Goal: Task Accomplishment & Management: Manage account settings

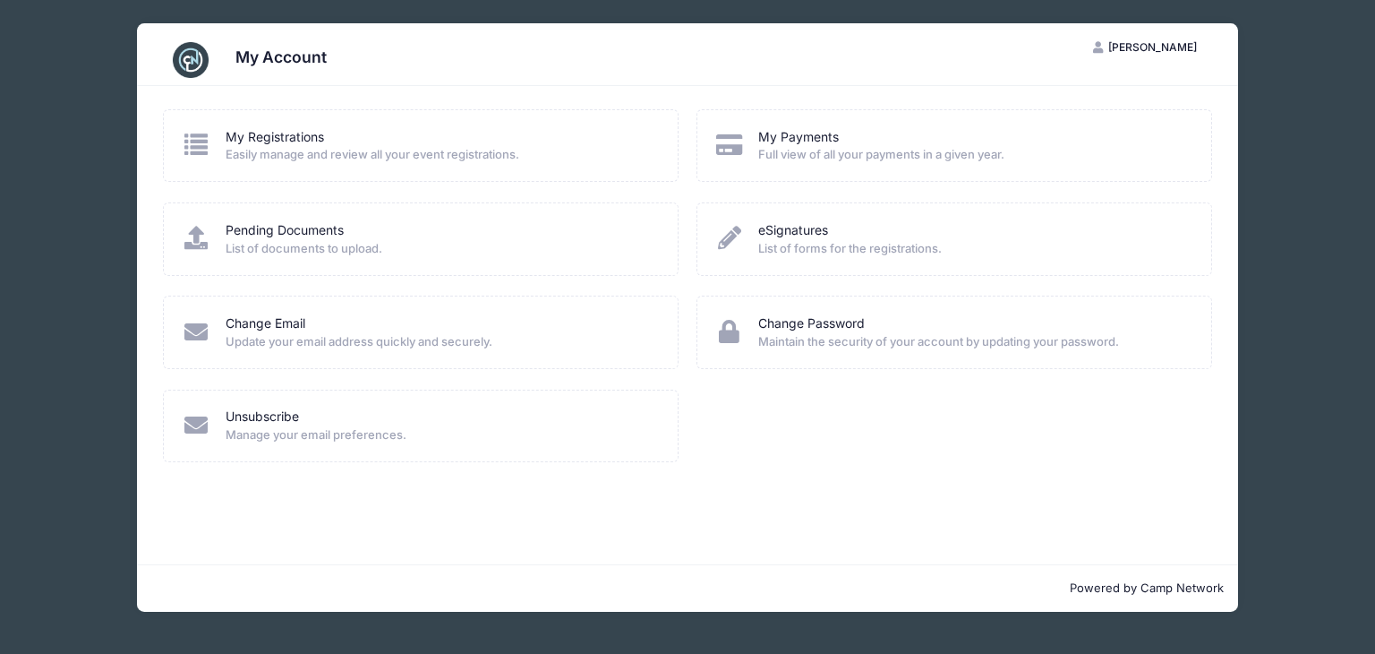
click at [834, 154] on span "Full view of all your payments in a given year." at bounding box center [973, 155] width 430 height 18
click at [765, 151] on span "Full view of all your payments in a given year." at bounding box center [973, 155] width 430 height 18
click at [310, 134] on link "My Registrations" at bounding box center [275, 137] width 98 height 19
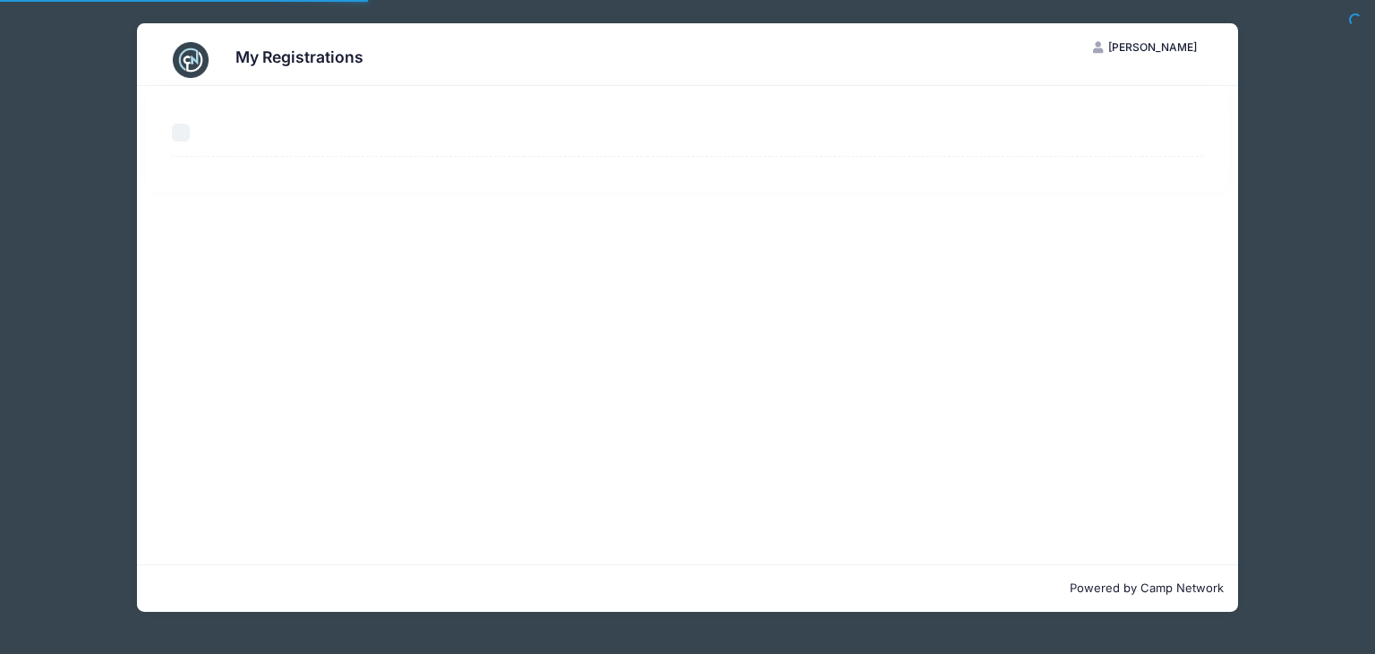
select select "50"
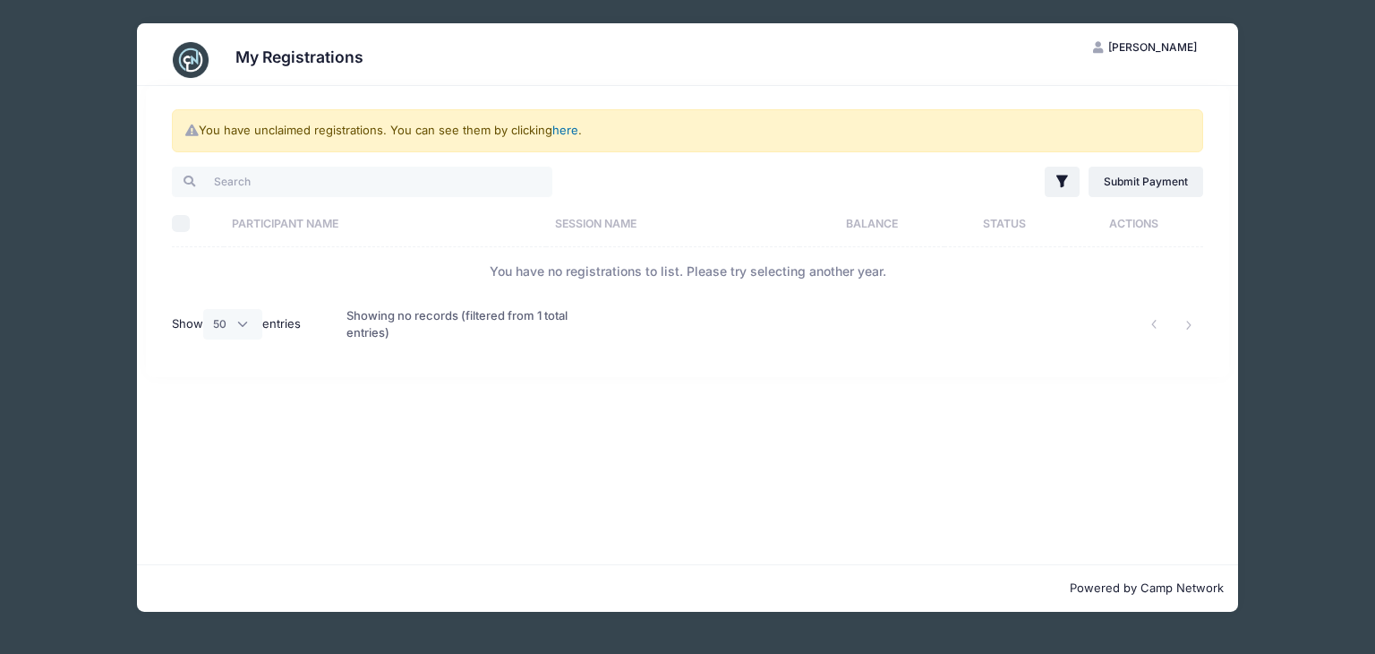
click at [569, 126] on link "here" at bounding box center [565, 130] width 26 height 14
click at [568, 130] on link "here" at bounding box center [565, 130] width 26 height 14
click at [562, 134] on link "here" at bounding box center [565, 130] width 26 height 14
click at [1135, 185] on link "Submit Payment" at bounding box center [1146, 182] width 115 height 30
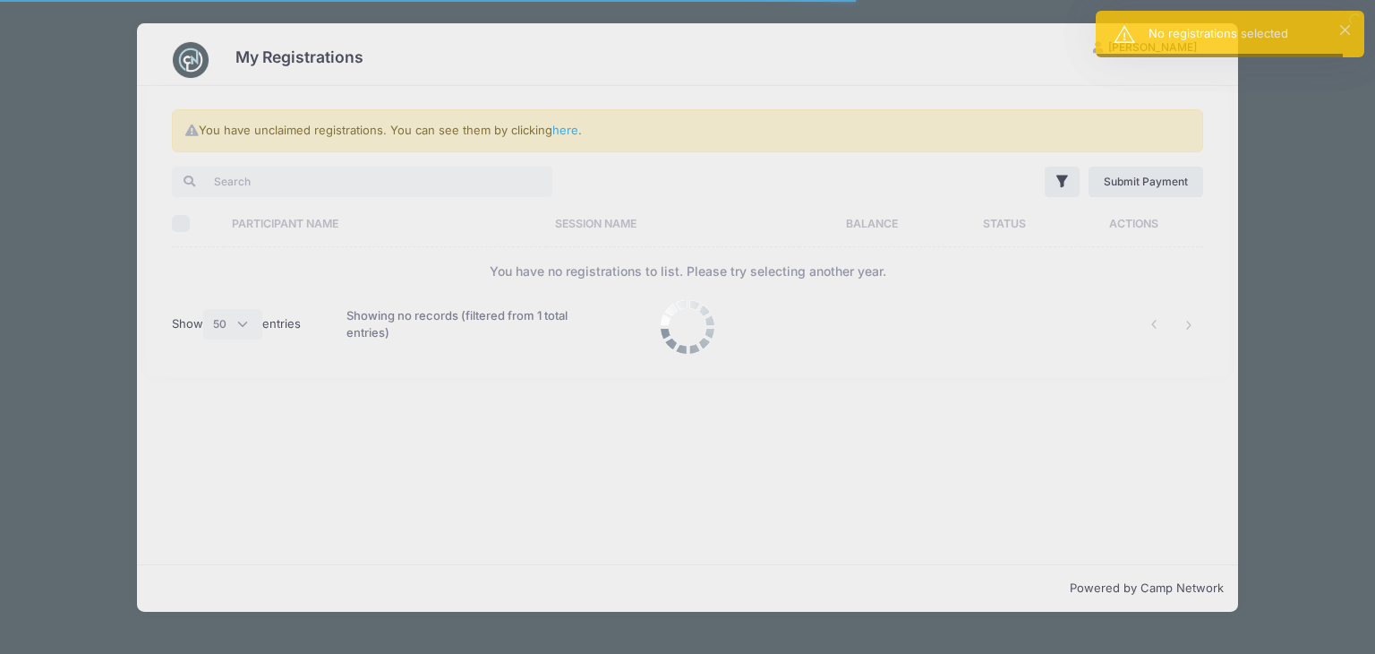
select select "50"
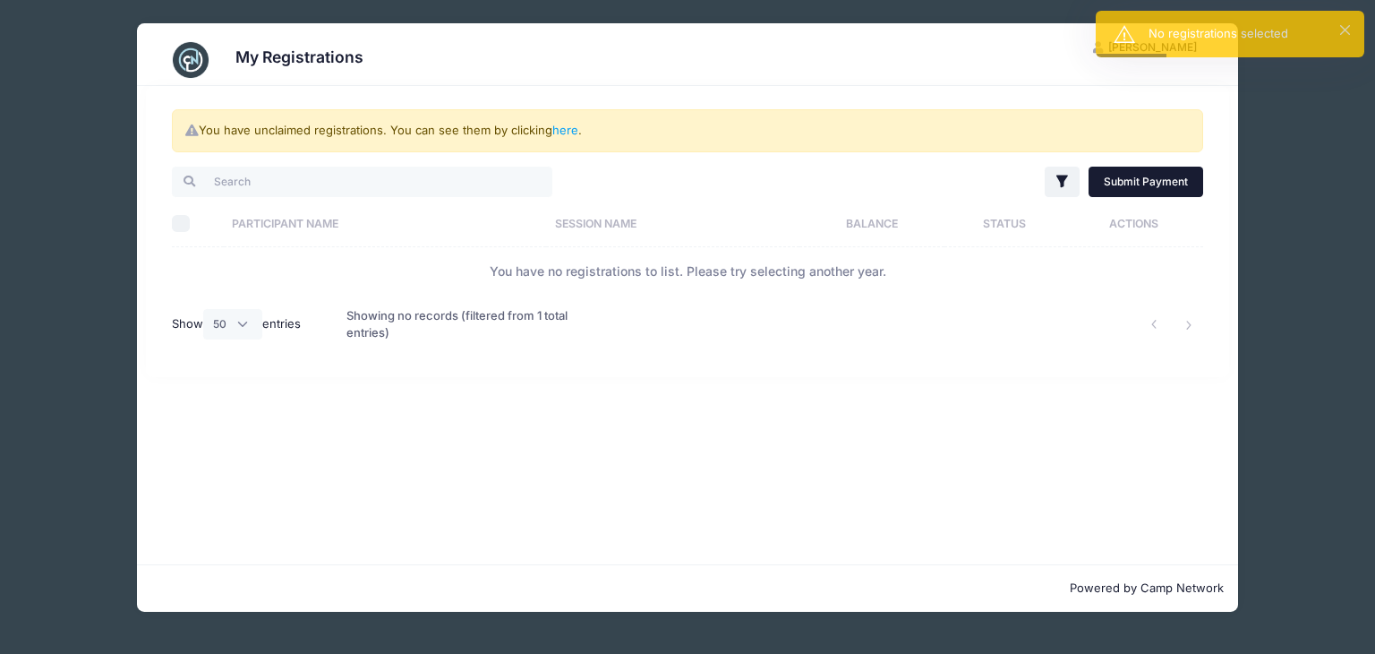
click at [1145, 182] on link "Submit Payment" at bounding box center [1146, 182] width 115 height 30
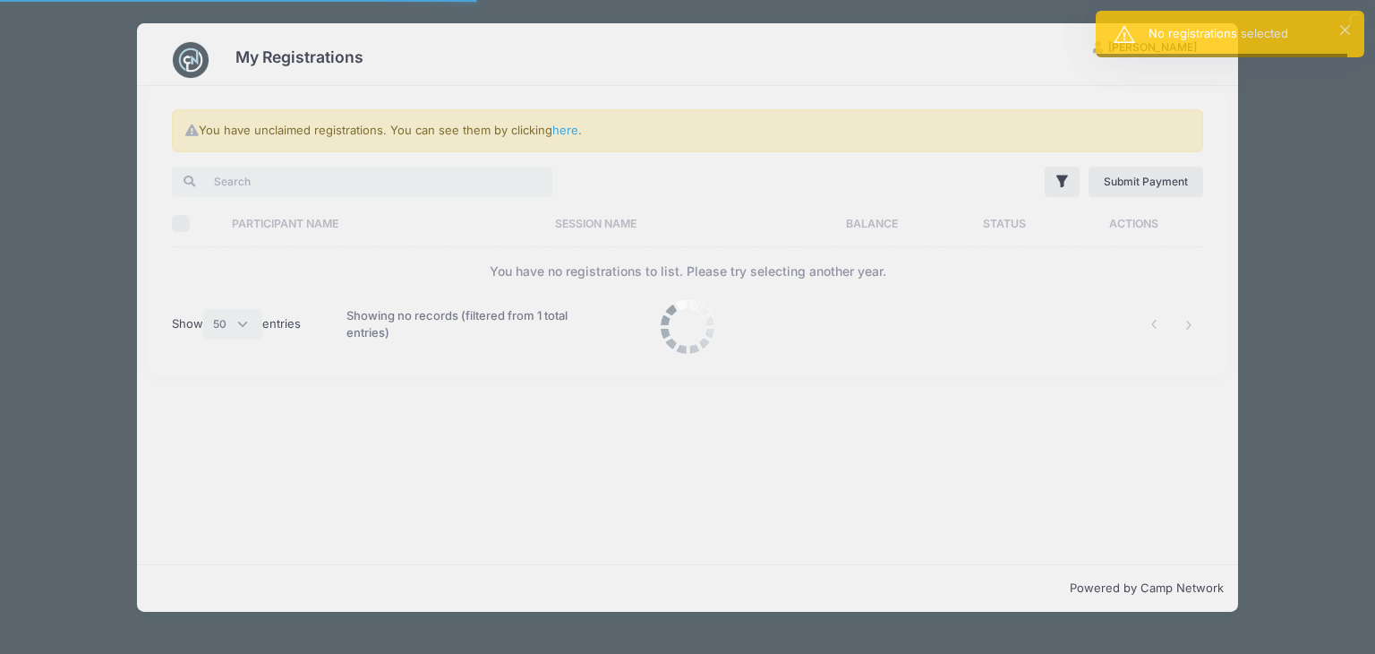
select select "50"
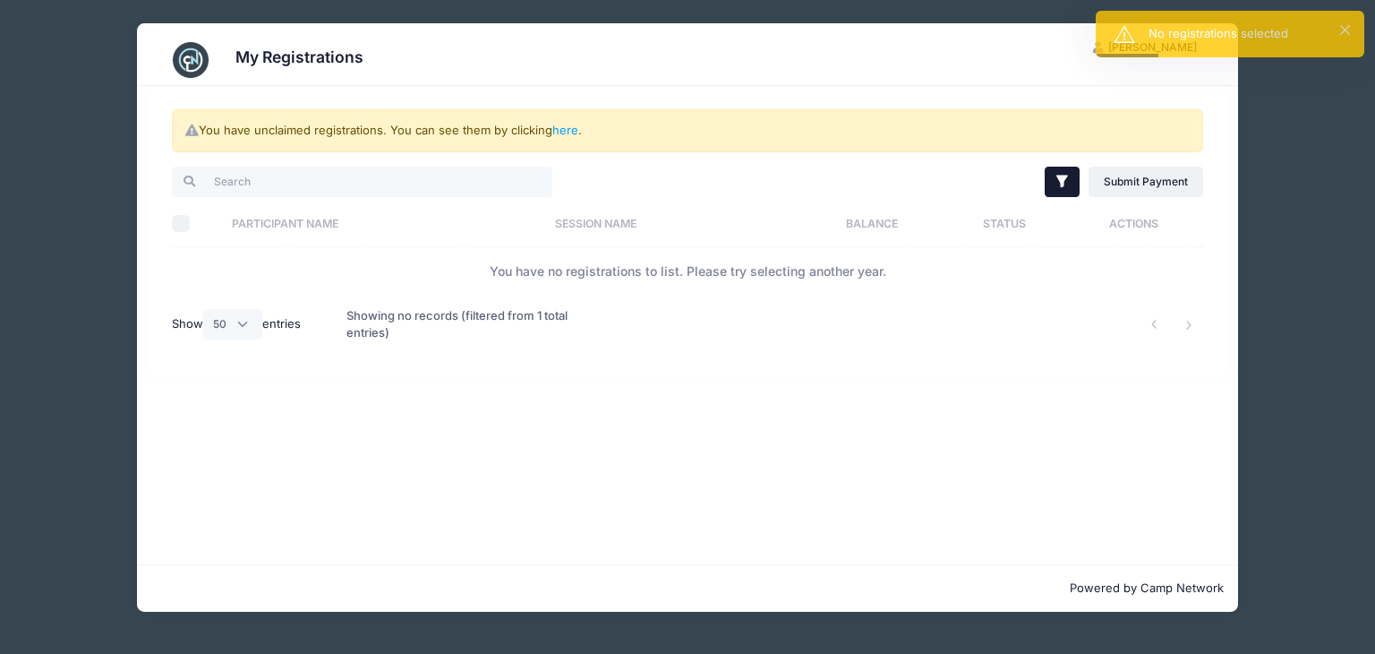
click at [1071, 186] on icon "button" at bounding box center [1063, 182] width 18 height 18
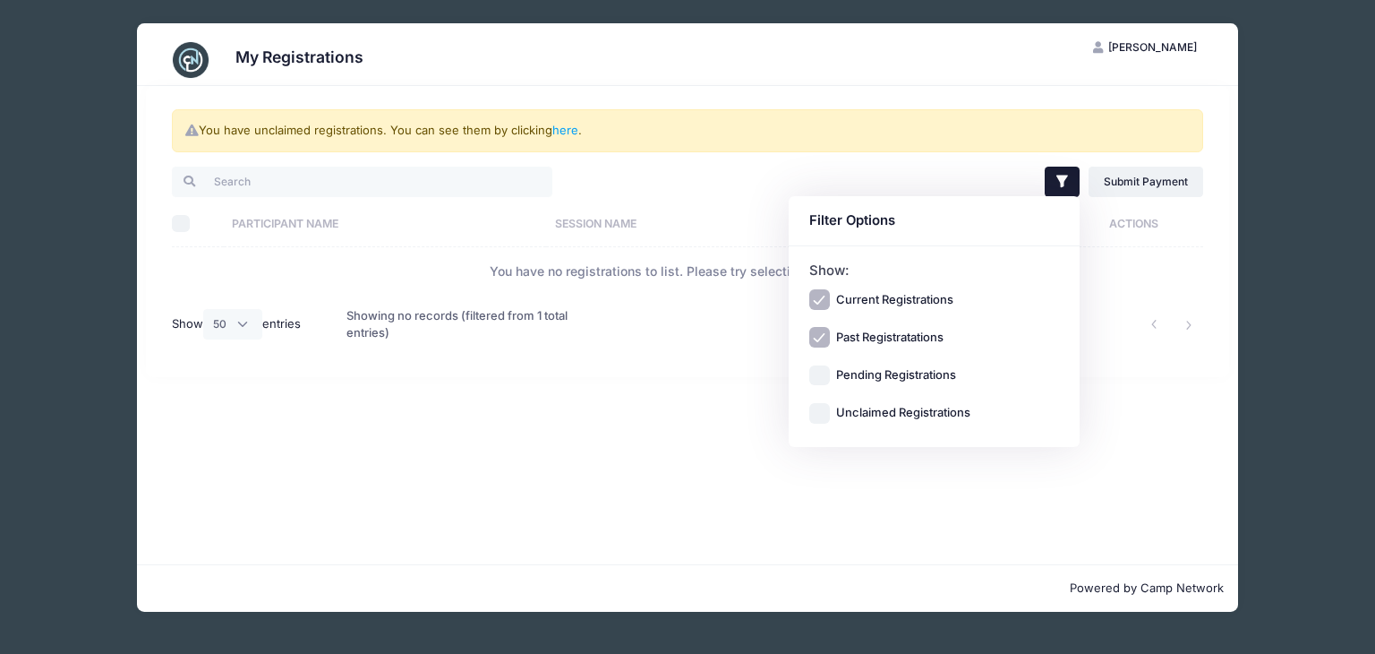
click at [893, 295] on label "Current Registrations" at bounding box center [894, 300] width 117 height 18
click at [830, 295] on input "Current Registrations" at bounding box center [819, 299] width 21 height 21
checkbox input "false"
click at [1178, 321] on li at bounding box center [1190, 325] width 30 height 30
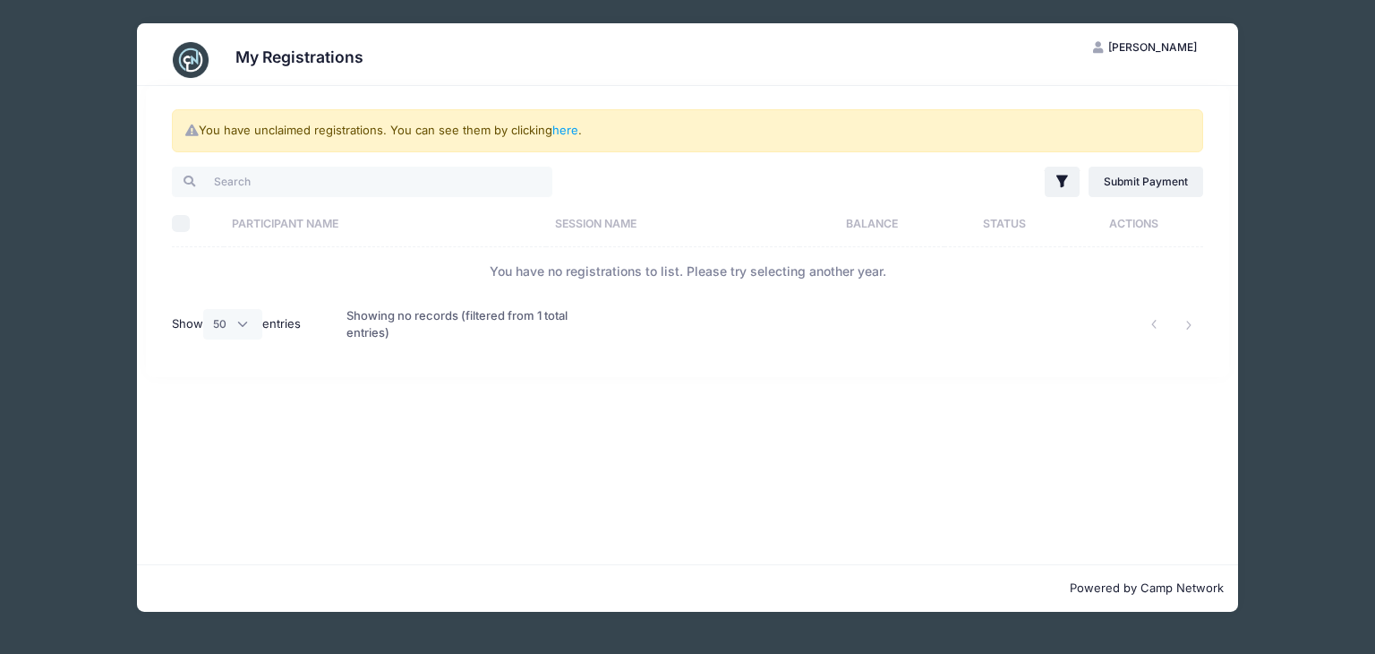
click at [302, 223] on th "Participant Name" at bounding box center [385, 223] width 323 height 47
click at [245, 322] on select "All 10 25 50" at bounding box center [232, 324] width 59 height 30
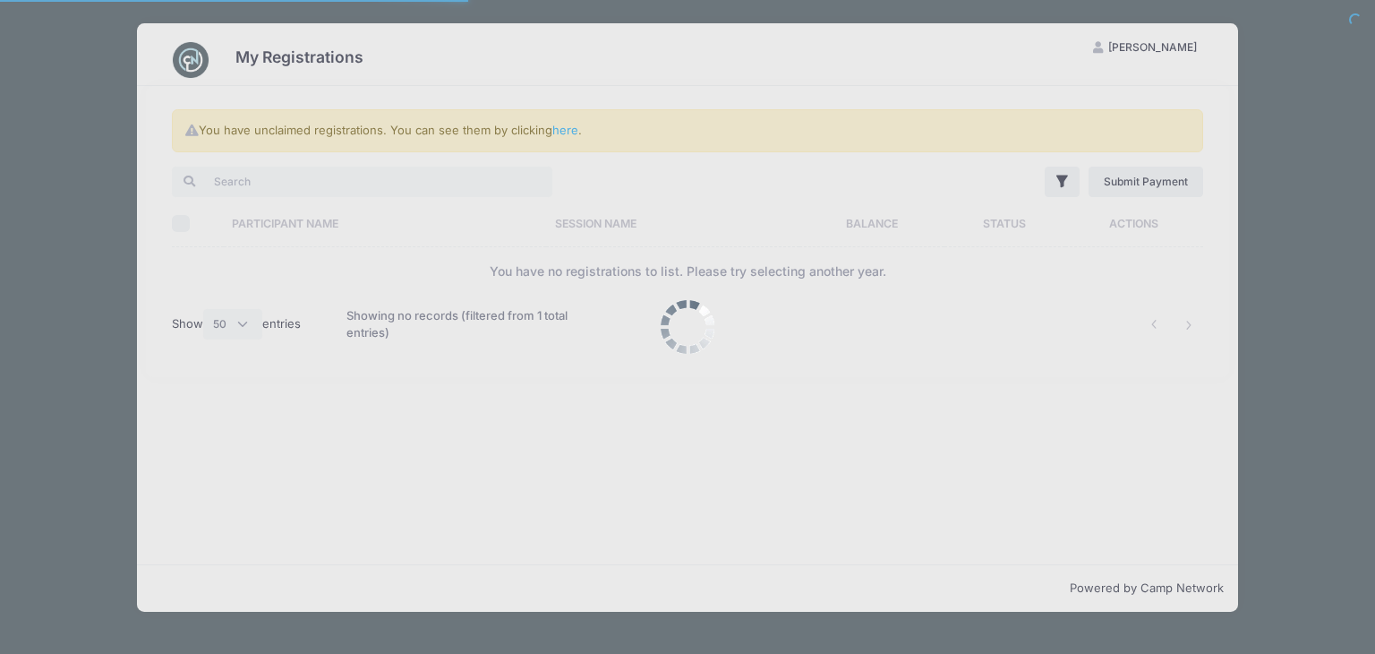
select select "50"
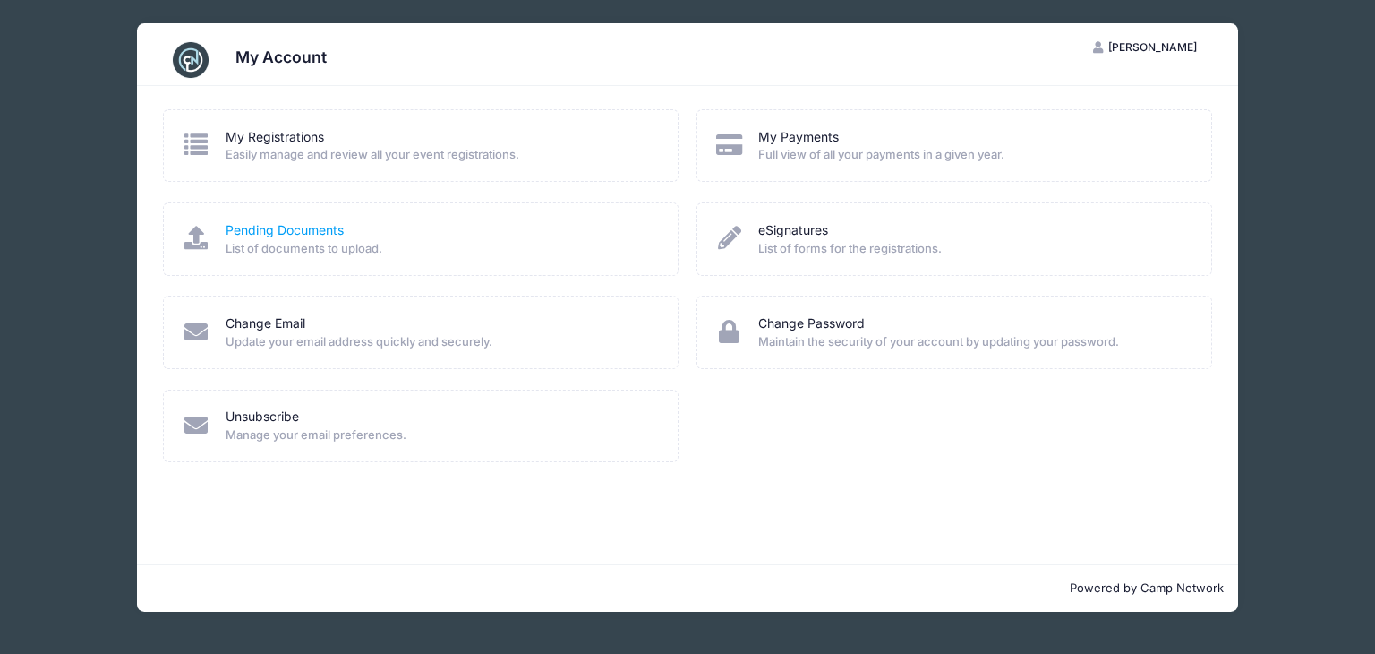
click at [306, 224] on link "Pending Documents" at bounding box center [285, 230] width 118 height 19
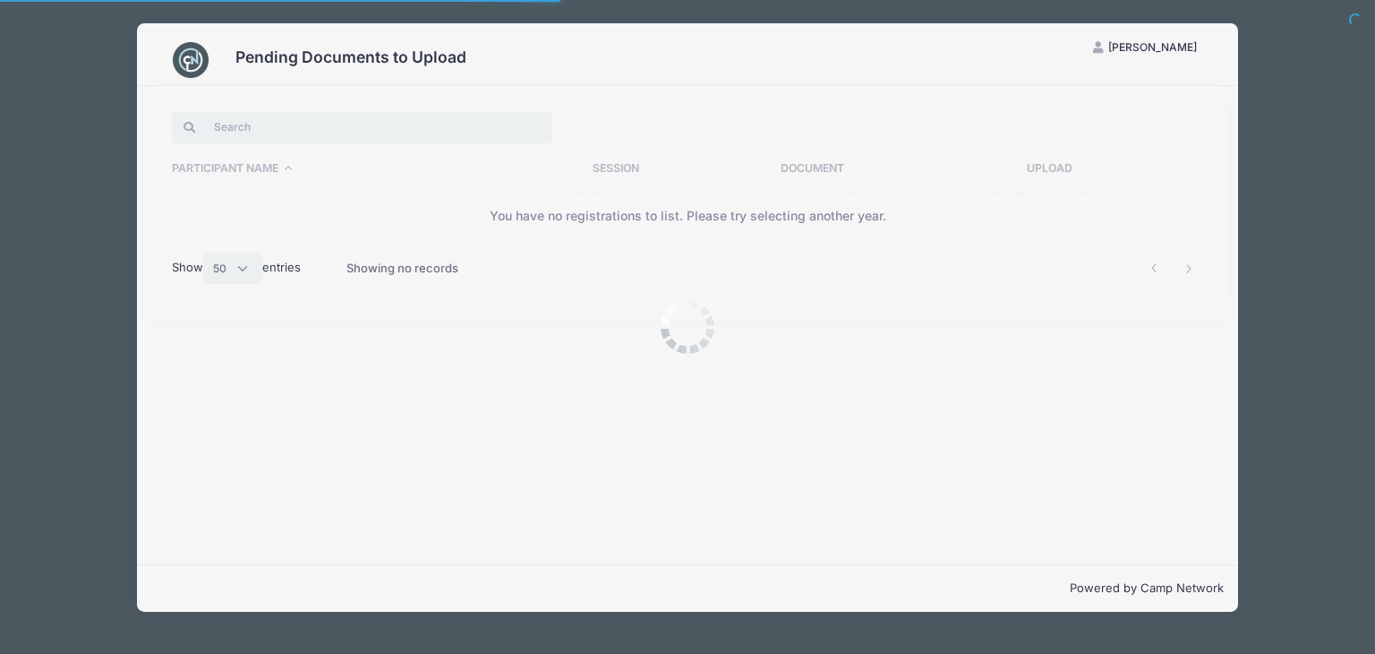
select select "50"
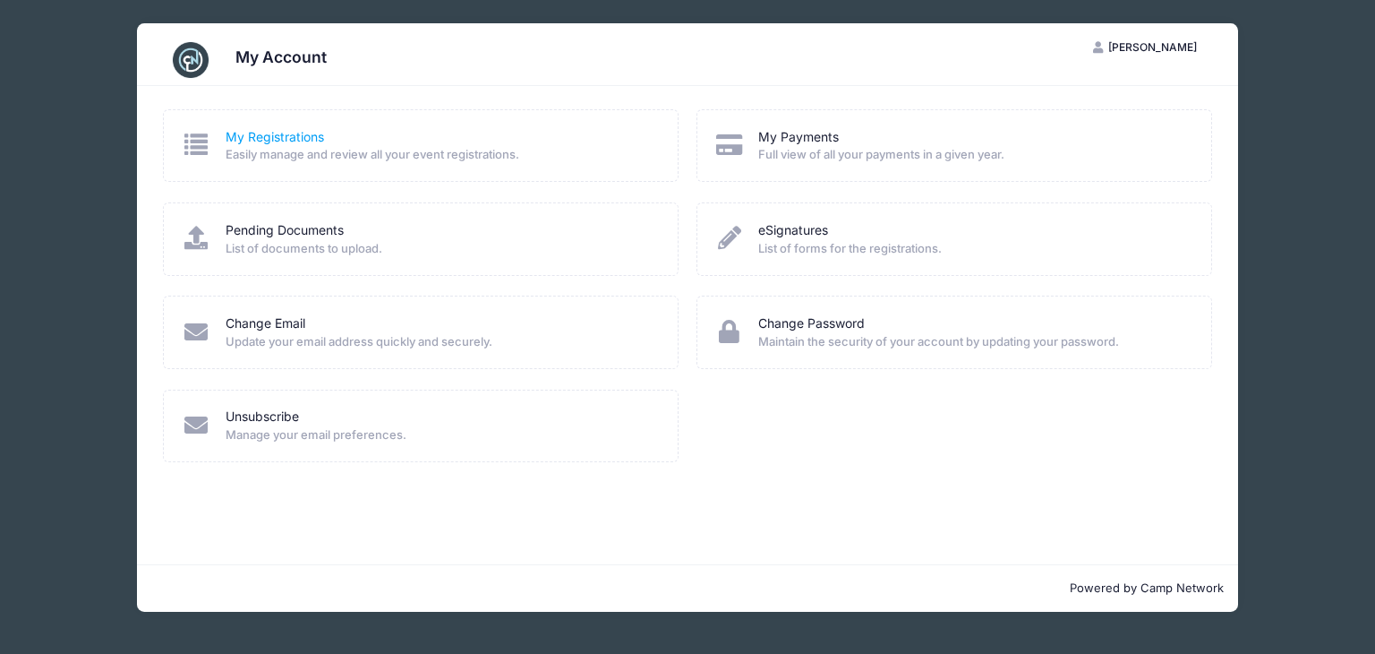
click at [251, 133] on link "My Registrations" at bounding box center [275, 137] width 98 height 19
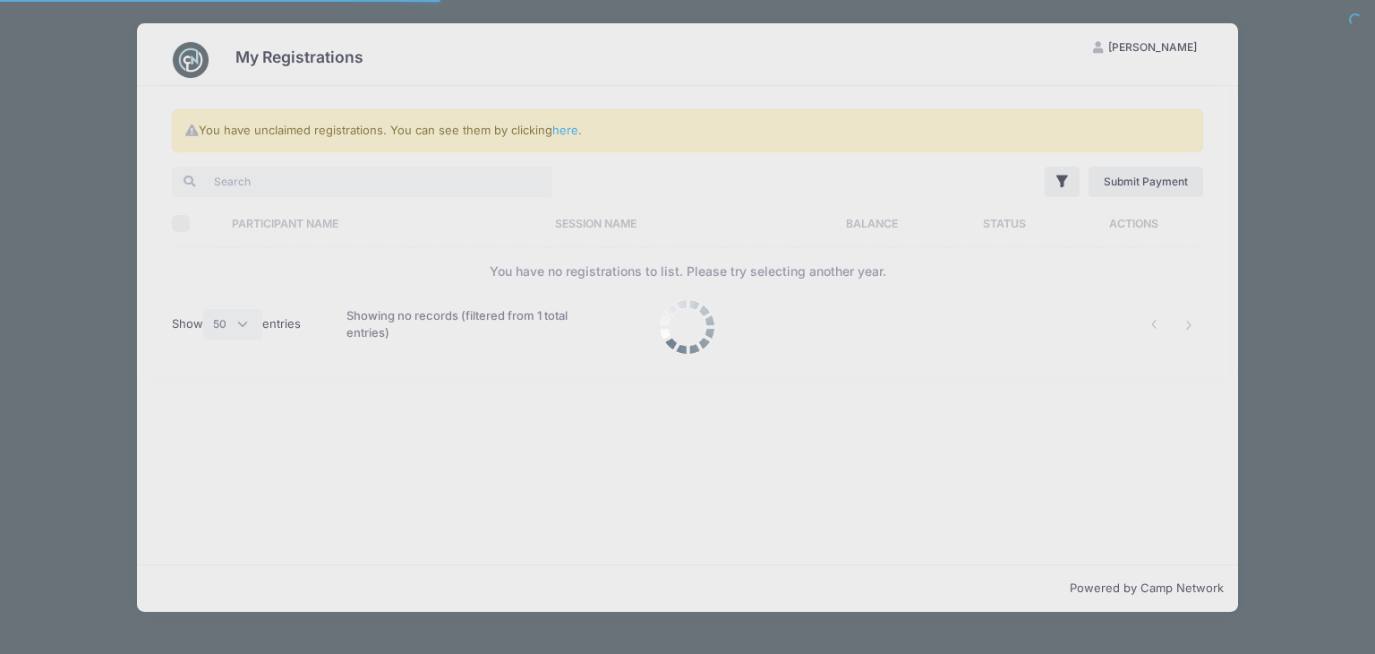
select select "50"
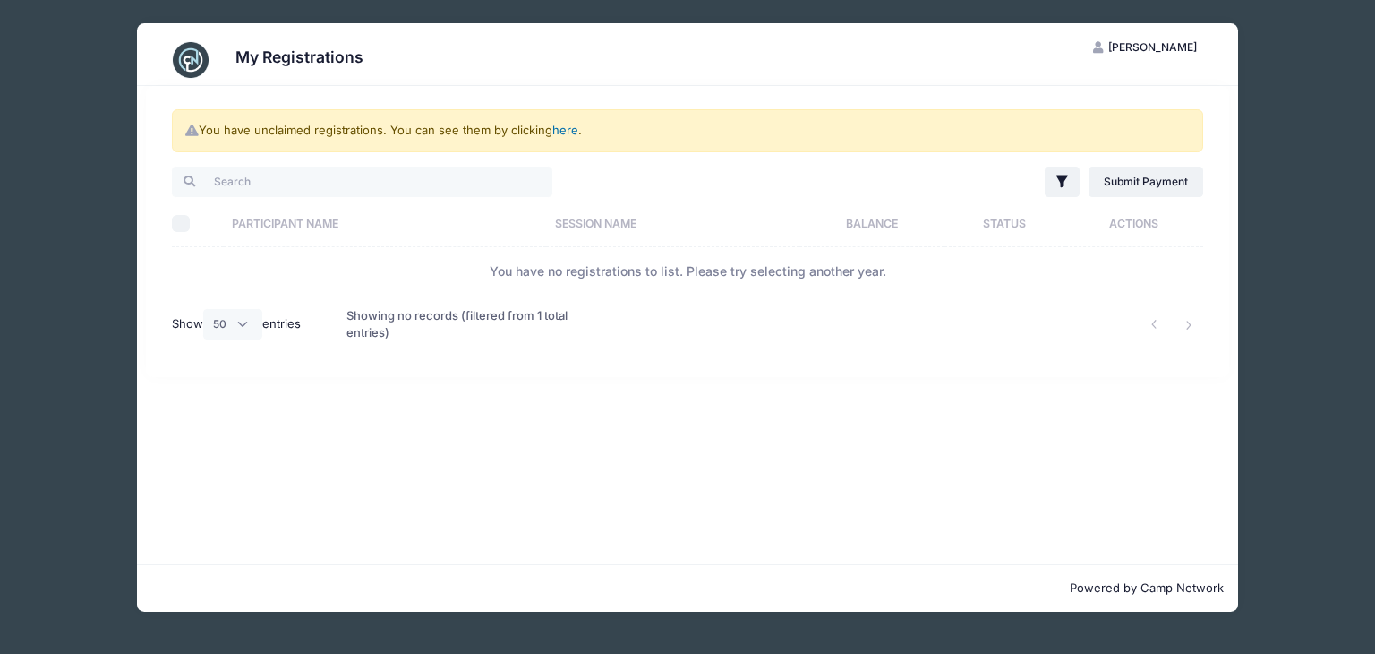
click at [567, 128] on link "here" at bounding box center [565, 130] width 26 height 14
click at [567, 126] on link "here" at bounding box center [565, 130] width 26 height 14
click at [567, 130] on link "here" at bounding box center [565, 130] width 26 height 14
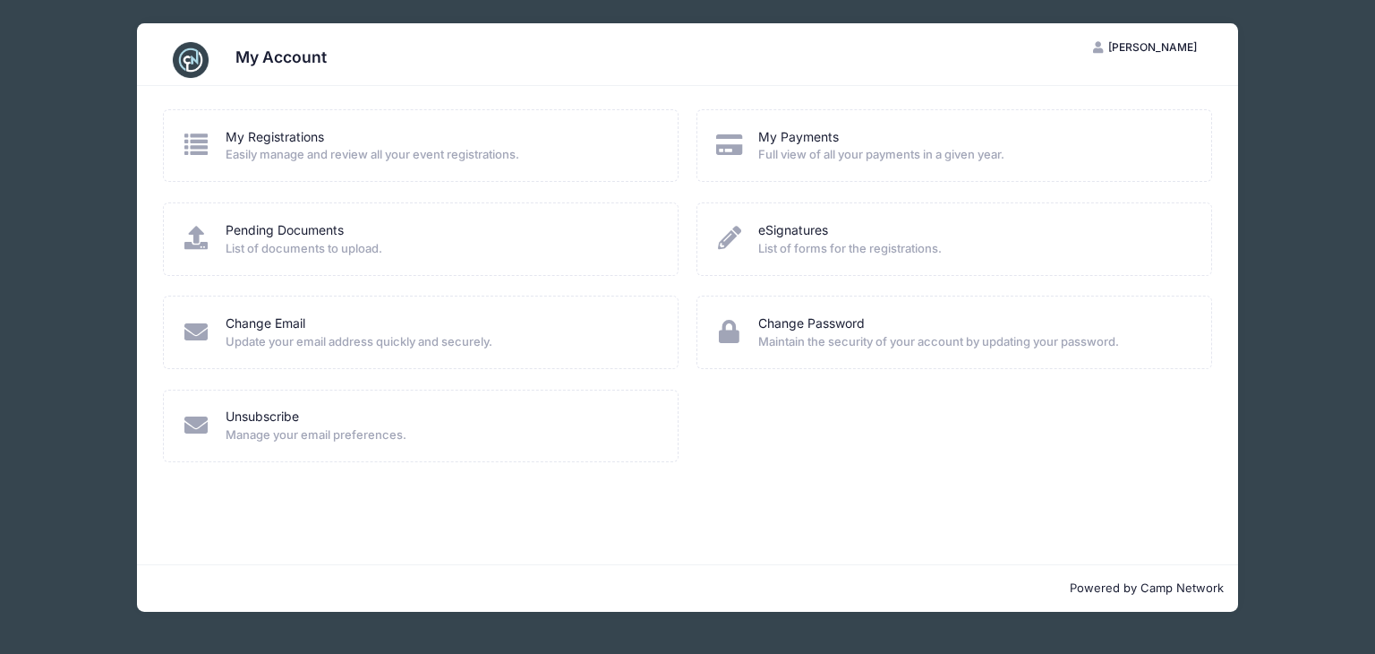
click at [826, 147] on span "Full view of all your payments in a given year." at bounding box center [973, 155] width 430 height 18
click at [763, 143] on link "My Payments" at bounding box center [798, 137] width 81 height 19
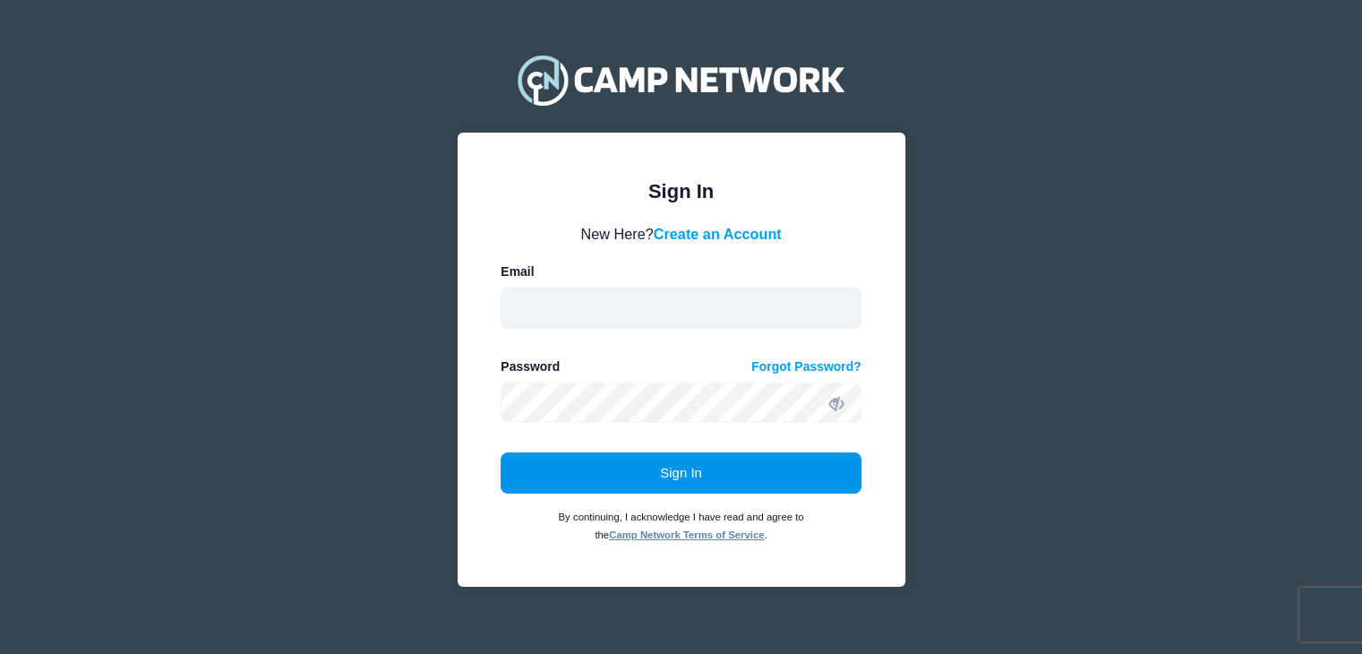
type input "lannehall30@gmail.com"
click at [673, 475] on button "Sign In" at bounding box center [680, 472] width 361 height 41
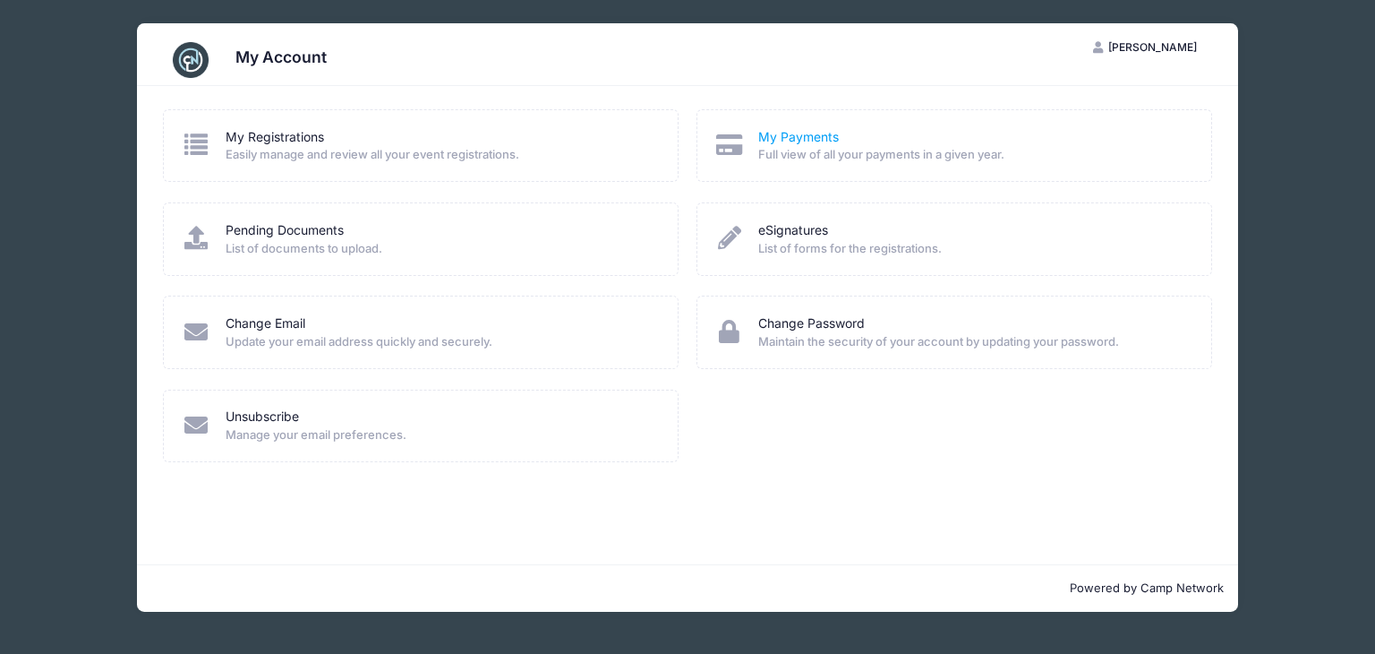
click at [831, 135] on link "My Payments" at bounding box center [798, 137] width 81 height 19
click at [241, 133] on link "My Registrations" at bounding box center [275, 137] width 98 height 19
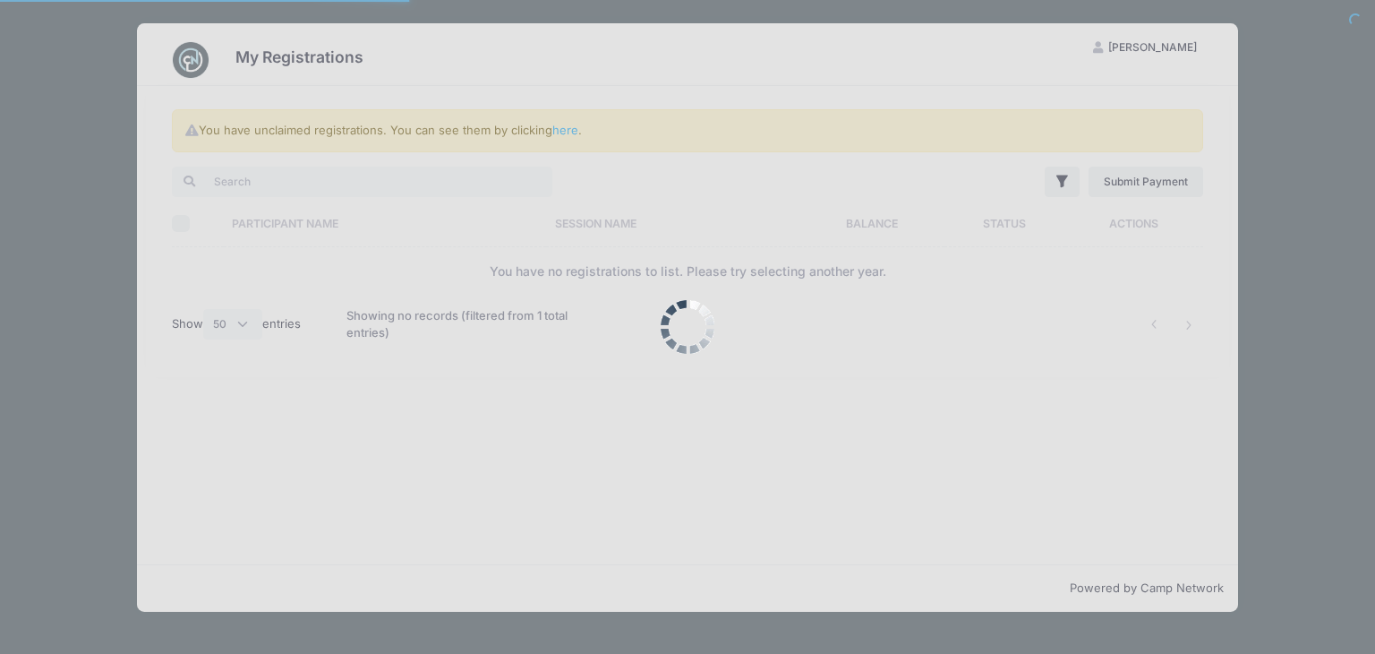
select select "50"
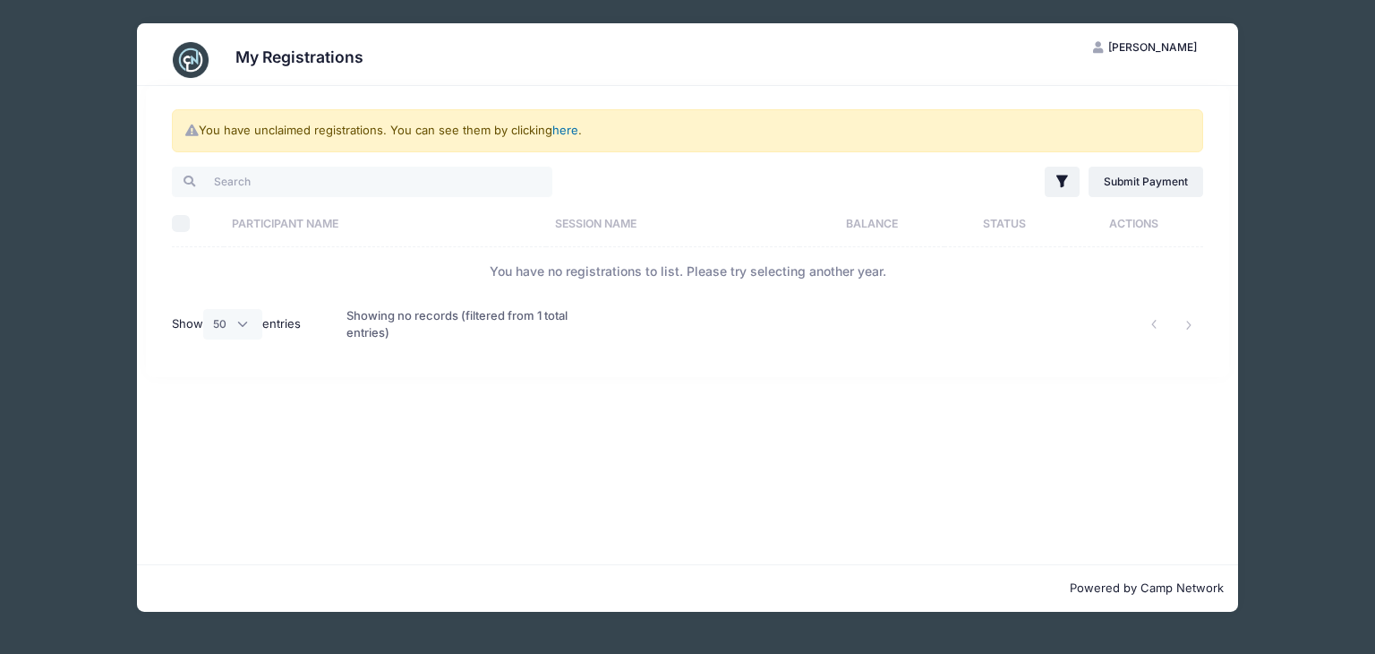
click at [563, 130] on link "here" at bounding box center [565, 130] width 26 height 14
click at [565, 128] on link "here" at bounding box center [565, 130] width 26 height 14
click at [571, 128] on link "here" at bounding box center [565, 130] width 26 height 14
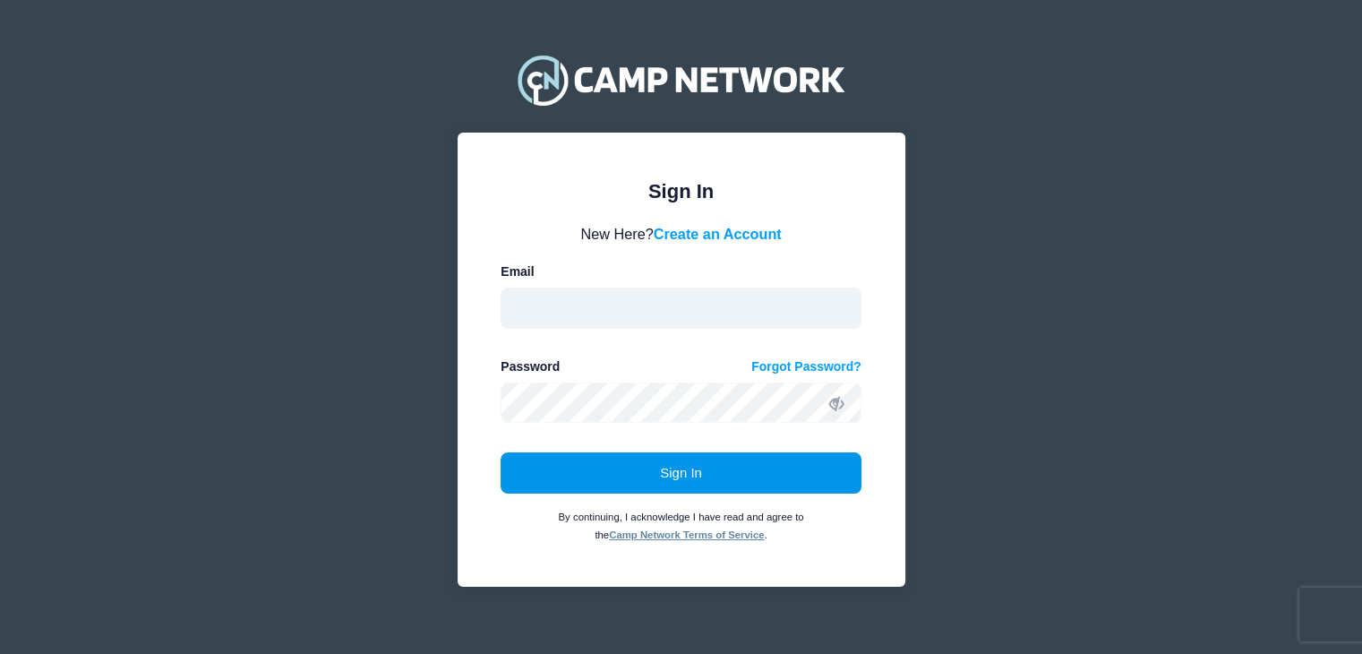
type input "lannehall30@gmail.com"
click at [693, 470] on button "Sign In" at bounding box center [680, 472] width 361 height 41
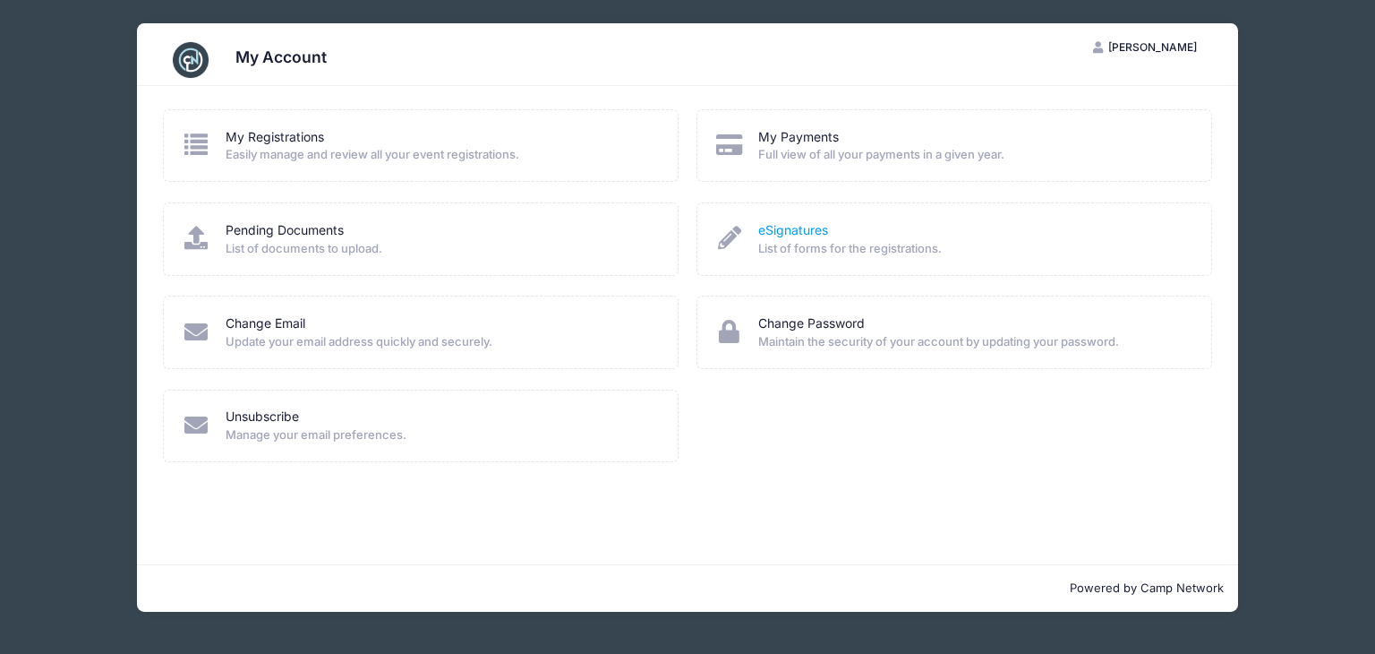
click at [791, 228] on link "eSignatures" at bounding box center [793, 230] width 70 height 19
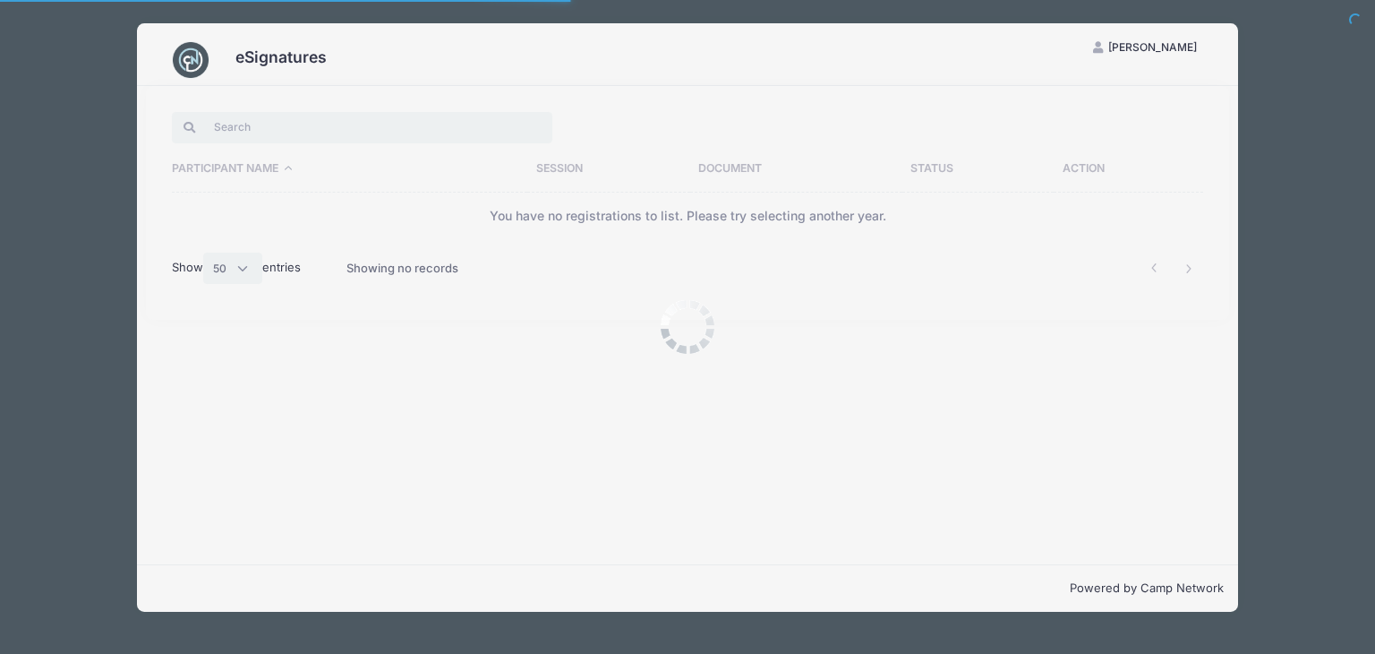
select select "50"
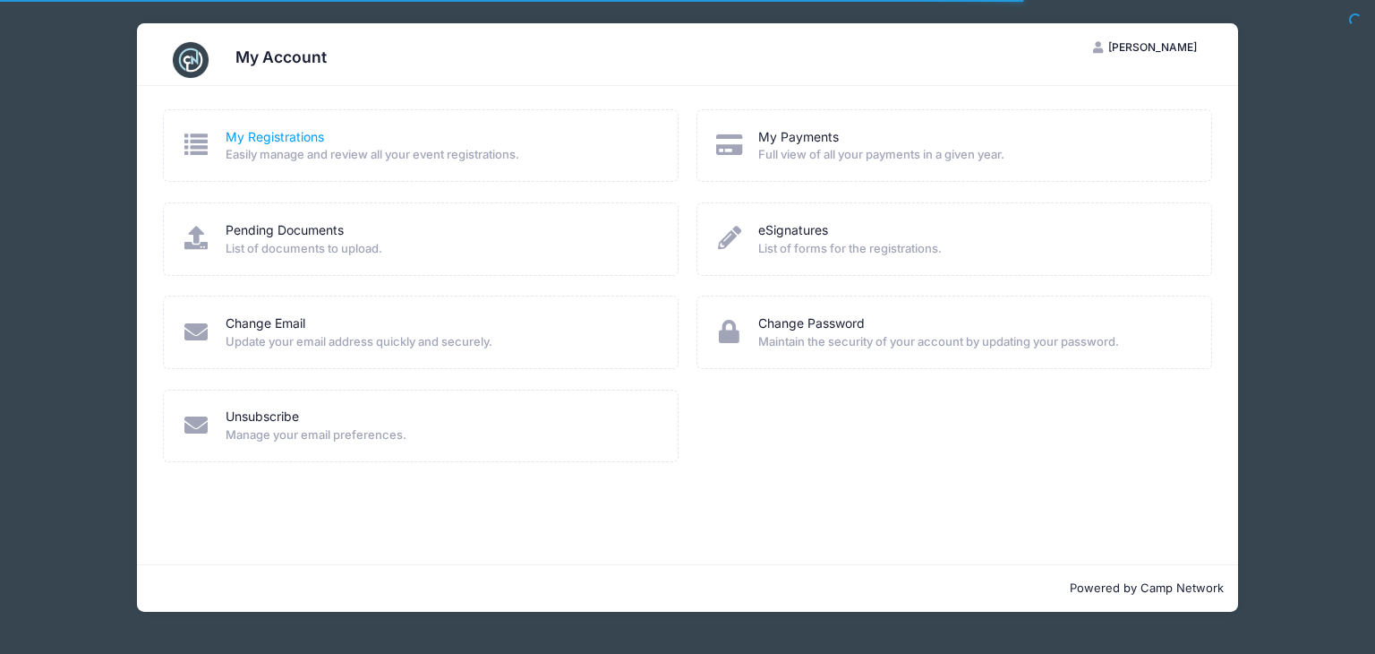
click at [240, 133] on link "My Registrations" at bounding box center [275, 137] width 98 height 19
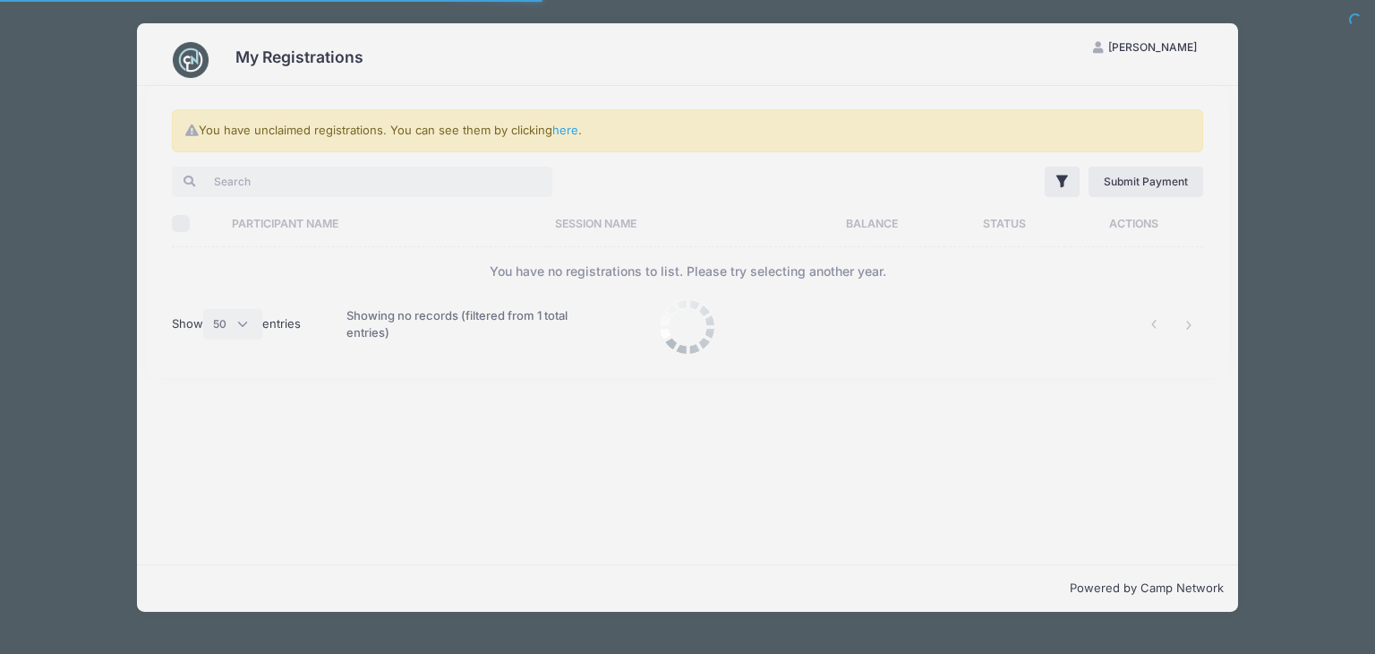
select select "50"
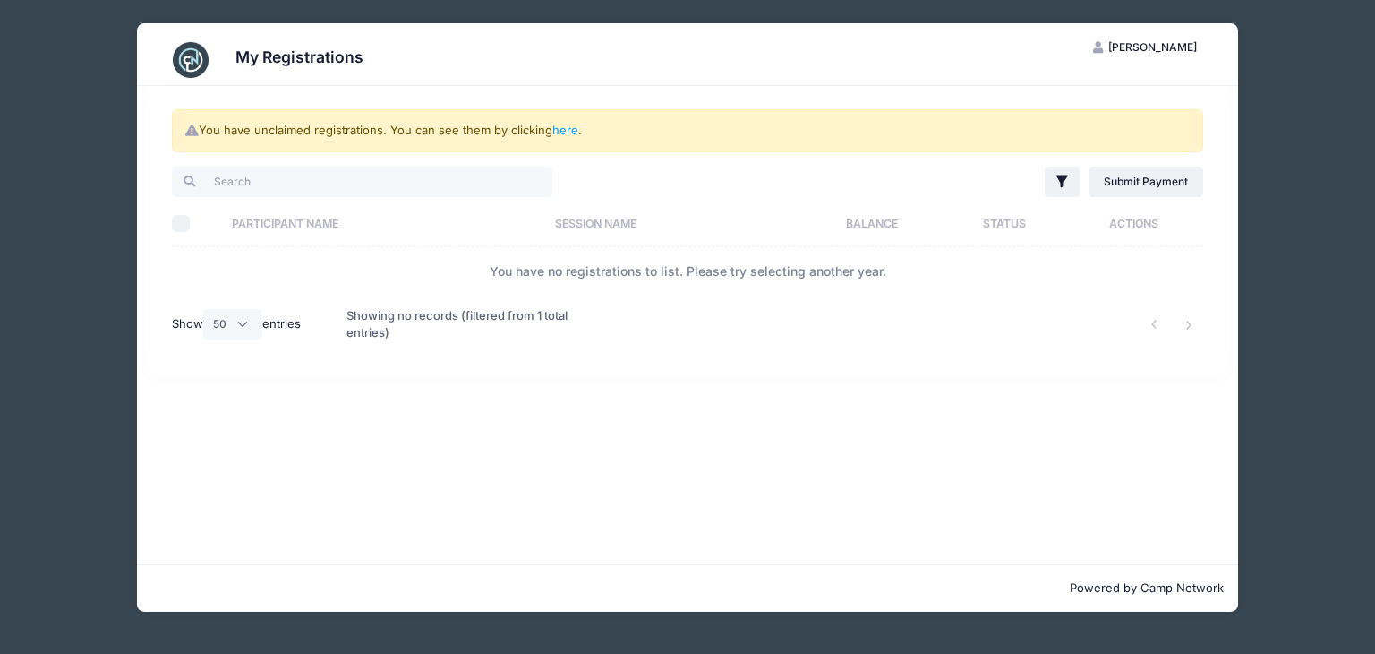
click at [573, 227] on th "Session Name" at bounding box center [672, 223] width 252 height 47
